Goal: Task Accomplishment & Management: Use online tool/utility

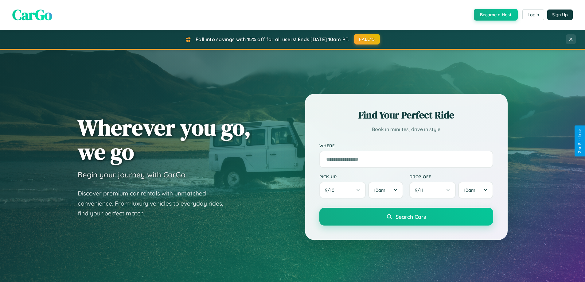
scroll to position [265, 0]
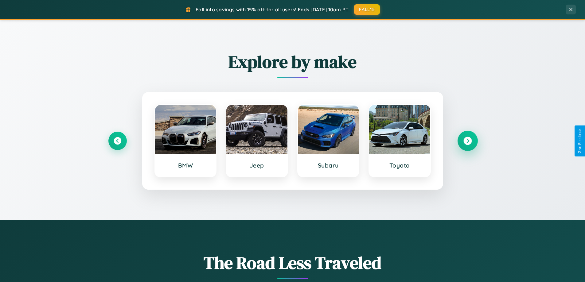
click at [467, 141] on icon at bounding box center [467, 141] width 8 height 8
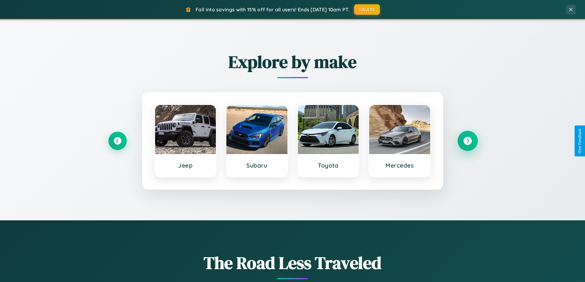
click at [467, 141] on icon at bounding box center [467, 141] width 8 height 8
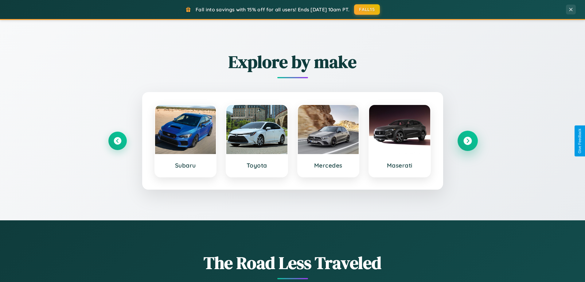
click at [467, 141] on icon at bounding box center [467, 141] width 8 height 8
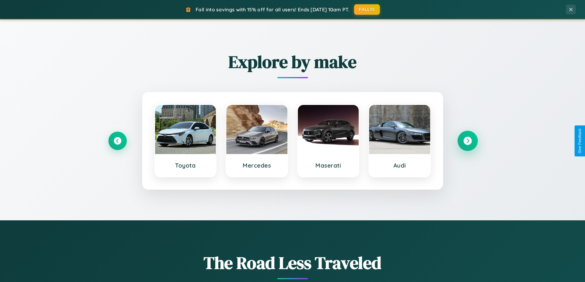
click at [467, 141] on icon at bounding box center [467, 141] width 8 height 8
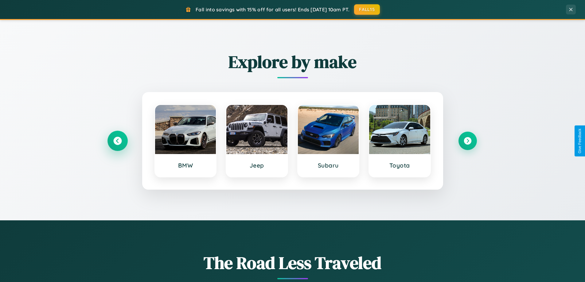
click at [117, 141] on icon at bounding box center [117, 141] width 8 height 8
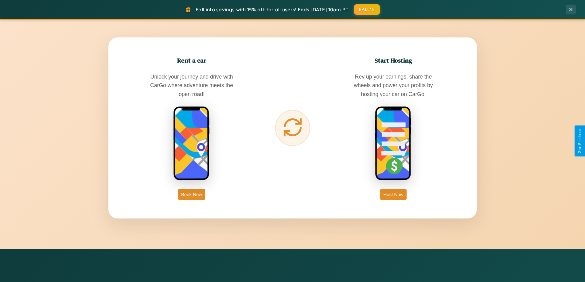
scroll to position [986, 0]
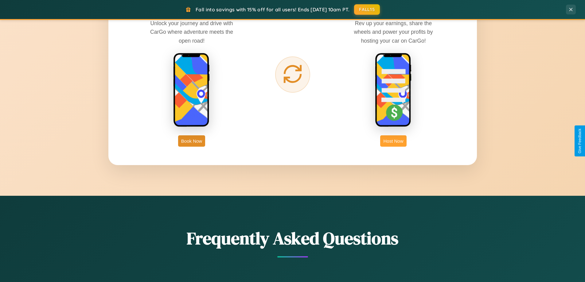
click at [393, 141] on button "Host Now" at bounding box center [393, 140] width 26 height 11
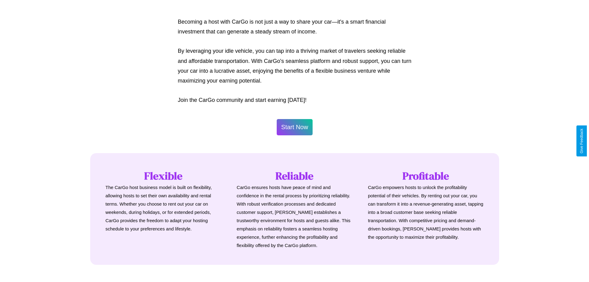
scroll to position [296, 0]
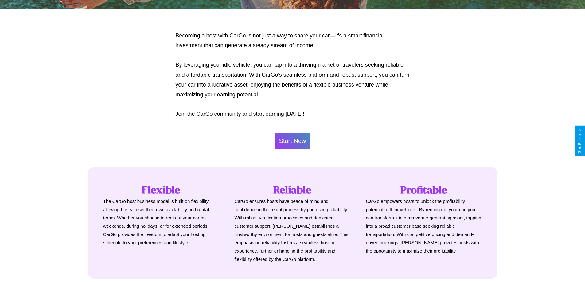
click at [292, 141] on button "Start Now" at bounding box center [292, 141] width 36 height 16
